Goal: Register for event/course

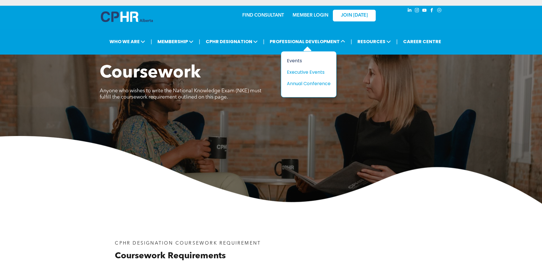
click at [294, 61] on div "Events" at bounding box center [306, 60] width 39 height 7
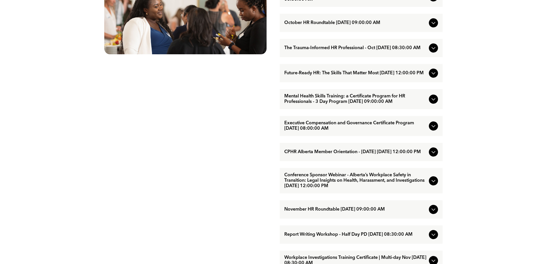
scroll to position [314, 0]
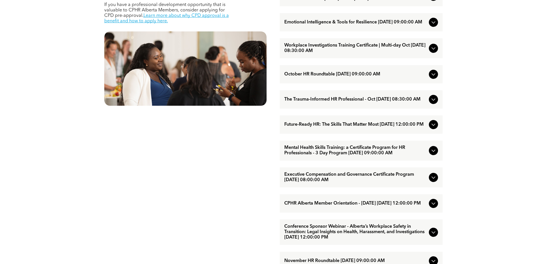
click at [372, 102] on span "The Trauma-Informed HR Professional - Oct [DATE] 08:30:00 AM" at bounding box center [355, 99] width 142 height 5
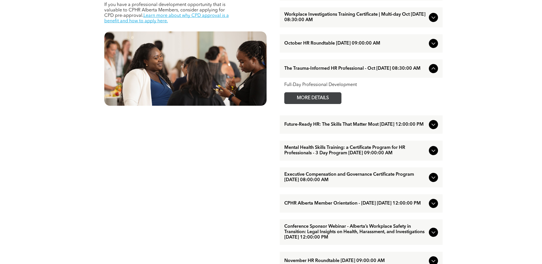
click at [318, 104] on span "MORE DETAILS" at bounding box center [312, 98] width 45 height 11
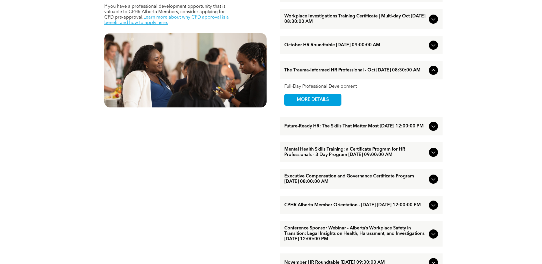
scroll to position [257, 0]
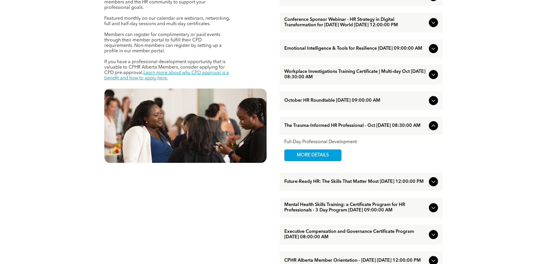
click at [329, 80] on span "Workplace Investigations Training Certificate | Multi-day Oct [DATE] 08:30:00 AM" at bounding box center [355, 74] width 142 height 11
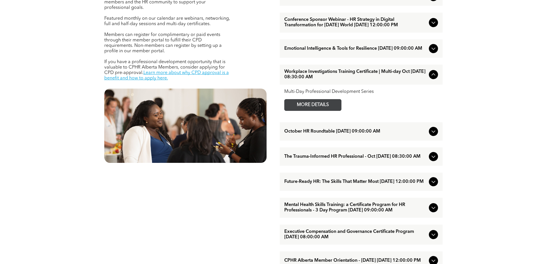
click at [322, 110] on span "MORE DETAILS" at bounding box center [312, 104] width 45 height 11
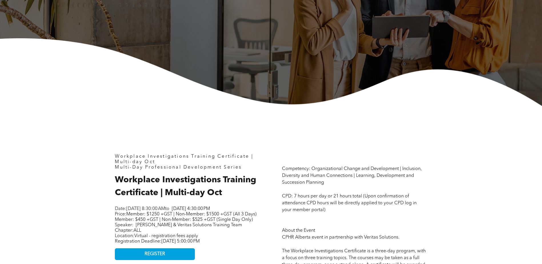
scroll to position [200, 0]
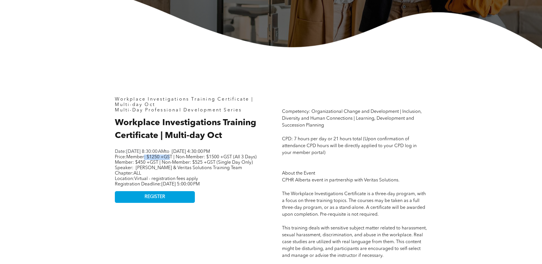
drag, startPoint x: 146, startPoint y: 162, endPoint x: 173, endPoint y: 163, distance: 26.8
click at [173, 163] on span "Member: $1250 +GST | Non-Member: $1500 +GST (All 3 Days) Member: $450 +GST | No…" at bounding box center [186, 160] width 142 height 10
drag, startPoint x: 173, startPoint y: 163, endPoint x: 188, endPoint y: 168, distance: 16.3
click at [188, 165] on span "Member: $1250 +GST | Non-Member: $1500 +GST (All 3 Days) Member: $450 +GST | No…" at bounding box center [186, 160] width 142 height 10
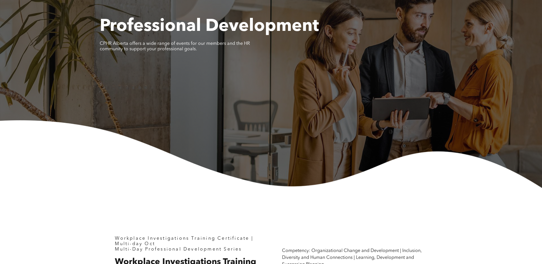
scroll to position [114, 0]
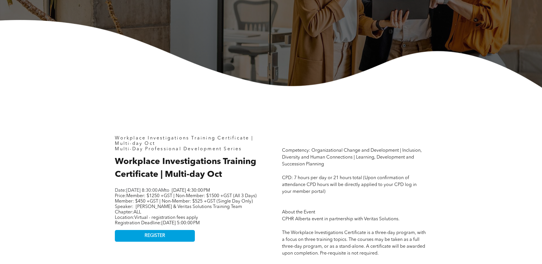
scroll to position [257, 0]
